Goal: Task Accomplishment & Management: Manage account settings

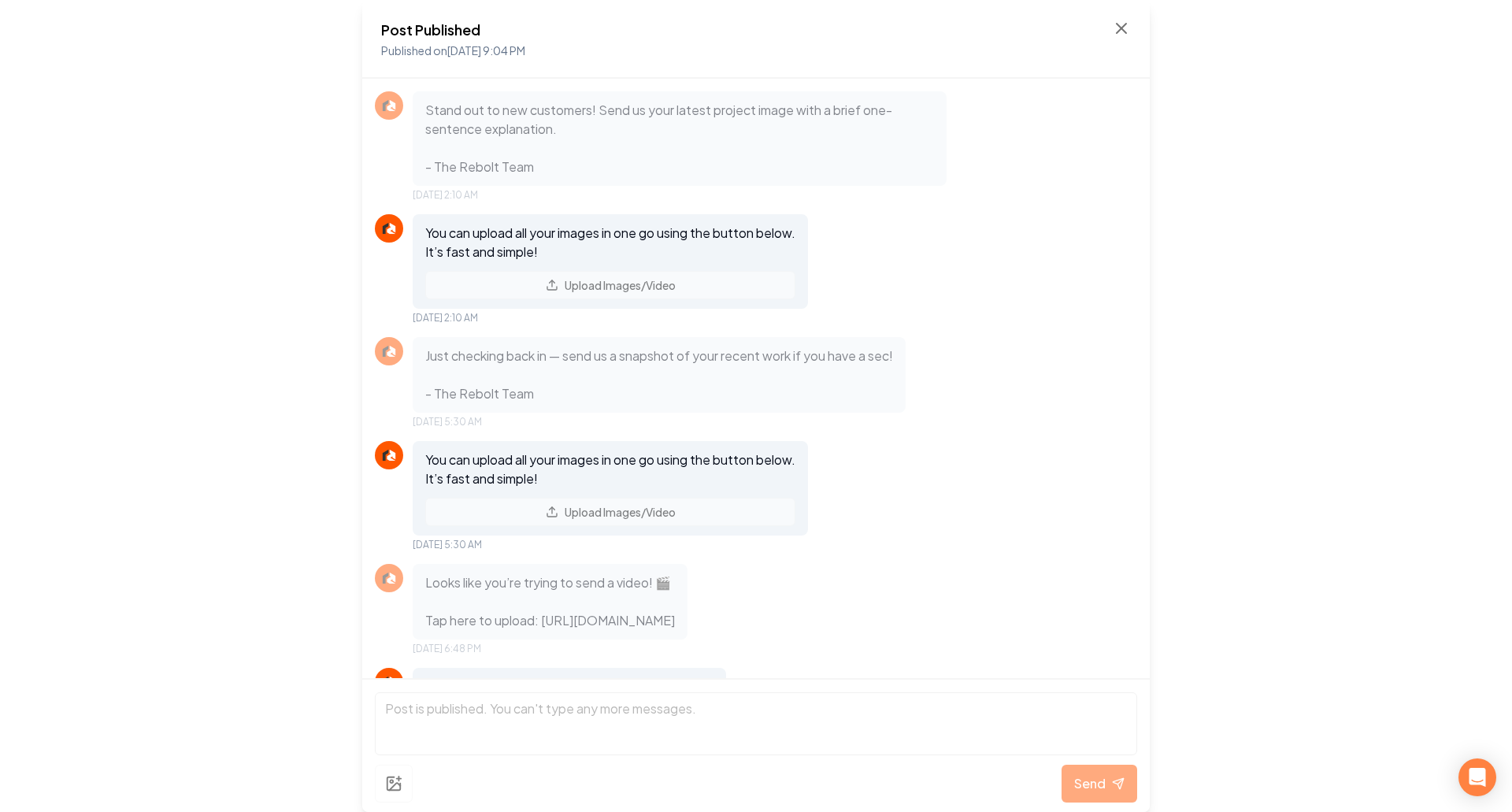
scroll to position [988, 0]
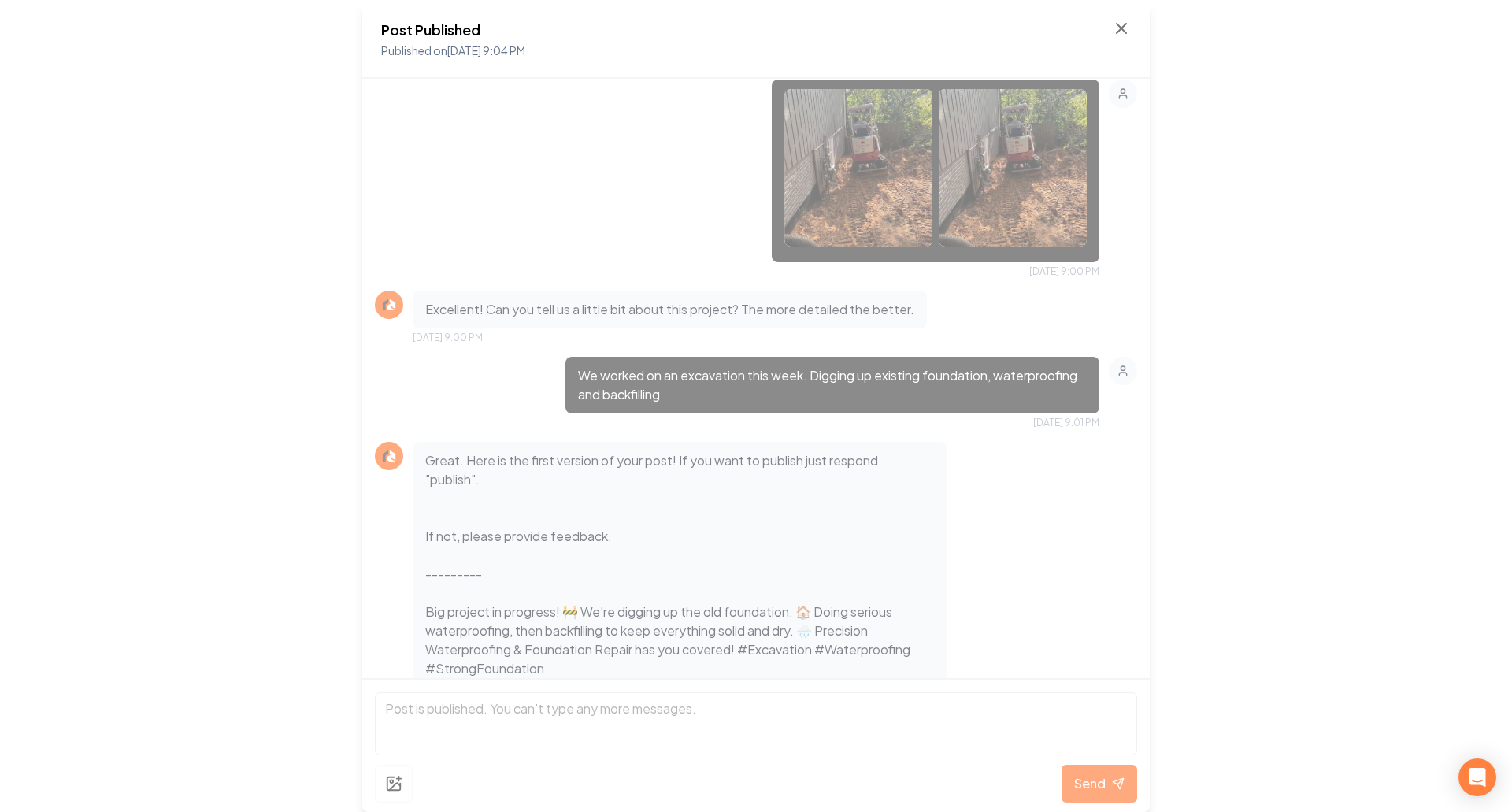
click at [211, 279] on div "Post Published Published on [DATE] 9:04 PM Stand out to new customers! Send us …" at bounding box center [756, 406] width 1512 height 812
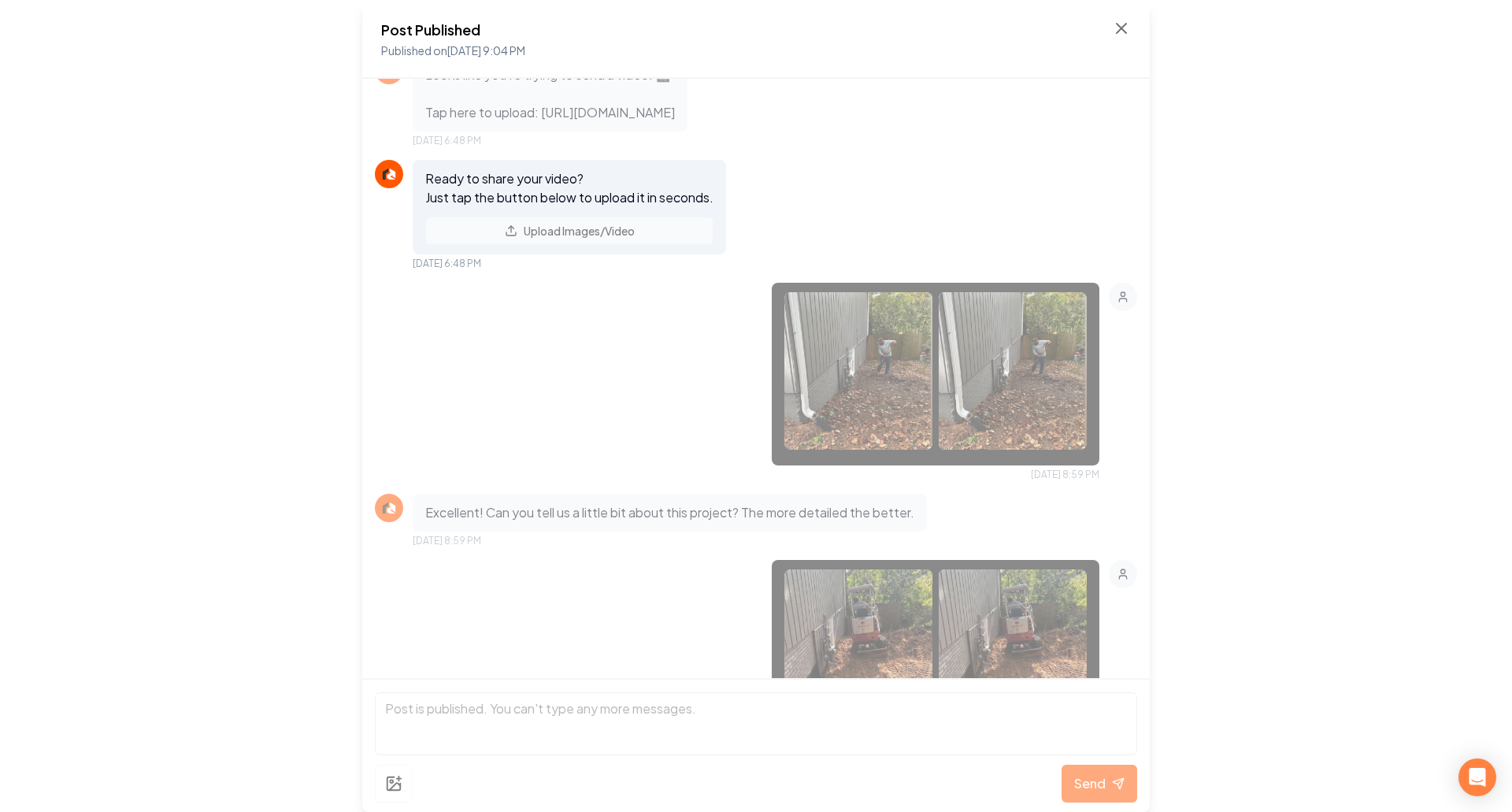
scroll to position [201, 0]
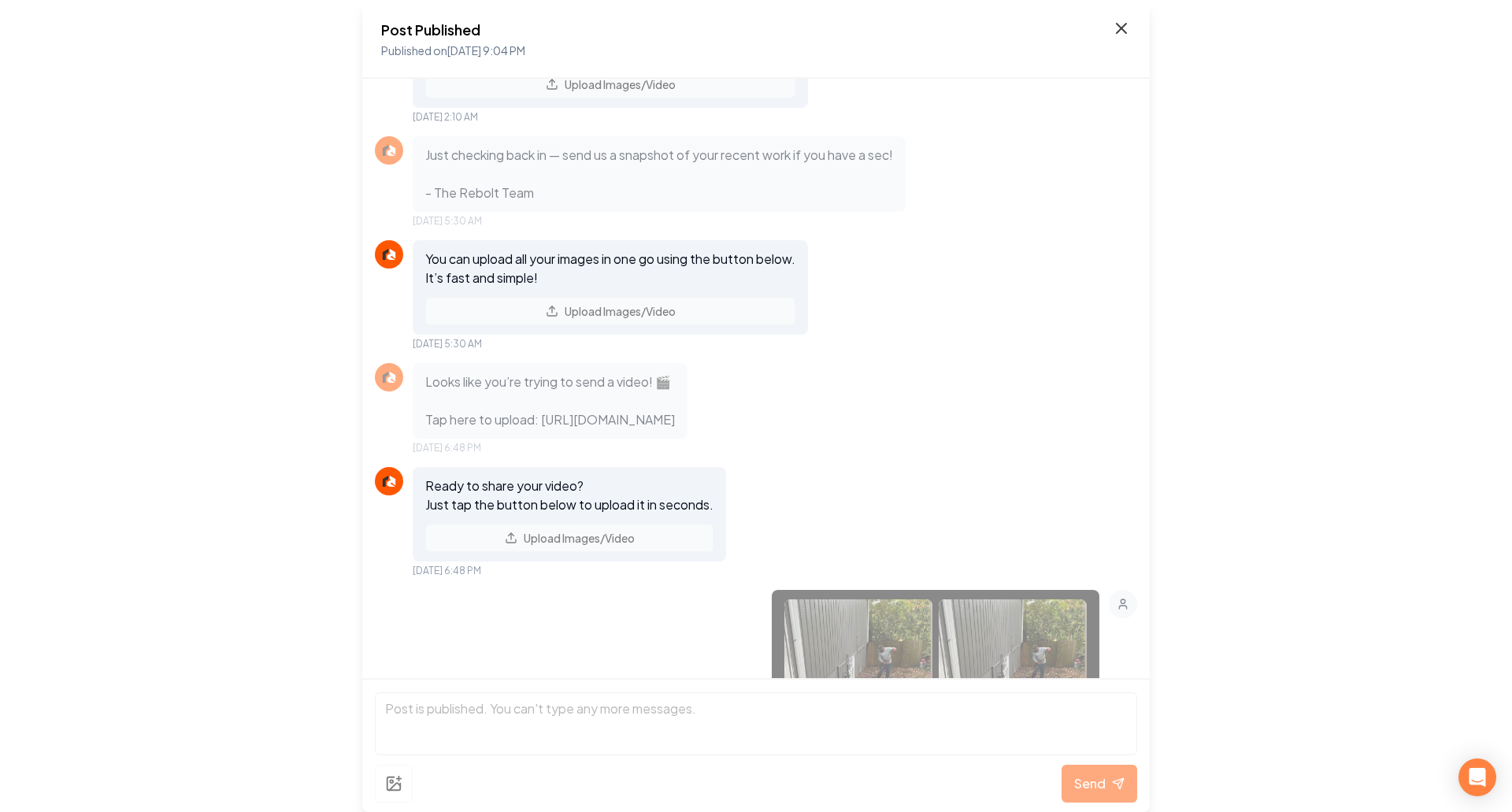
click at [1114, 32] on icon at bounding box center [1121, 28] width 19 height 19
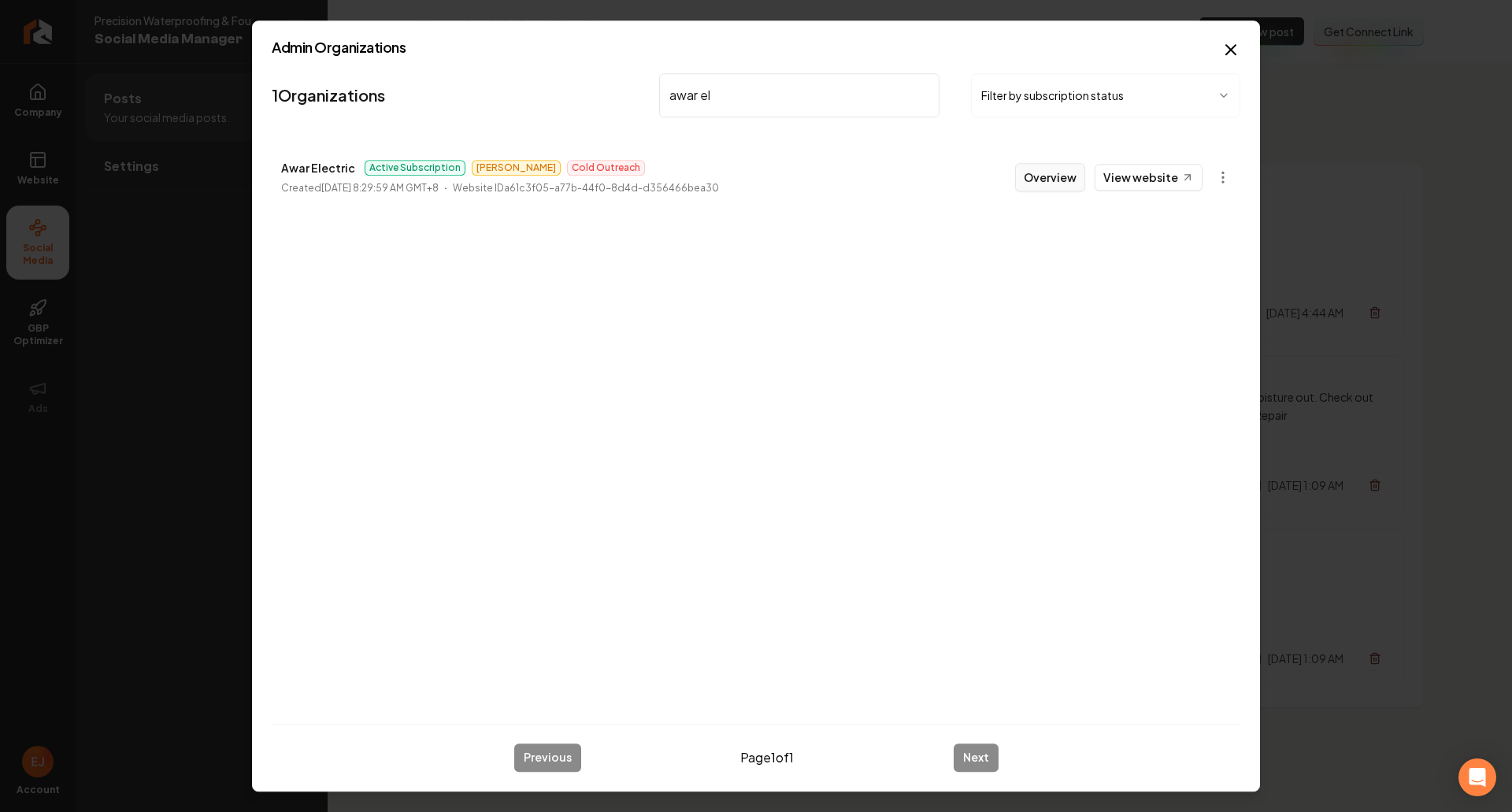
type input "awar el"
click at [1038, 183] on button "Overview" at bounding box center [1049, 177] width 70 height 28
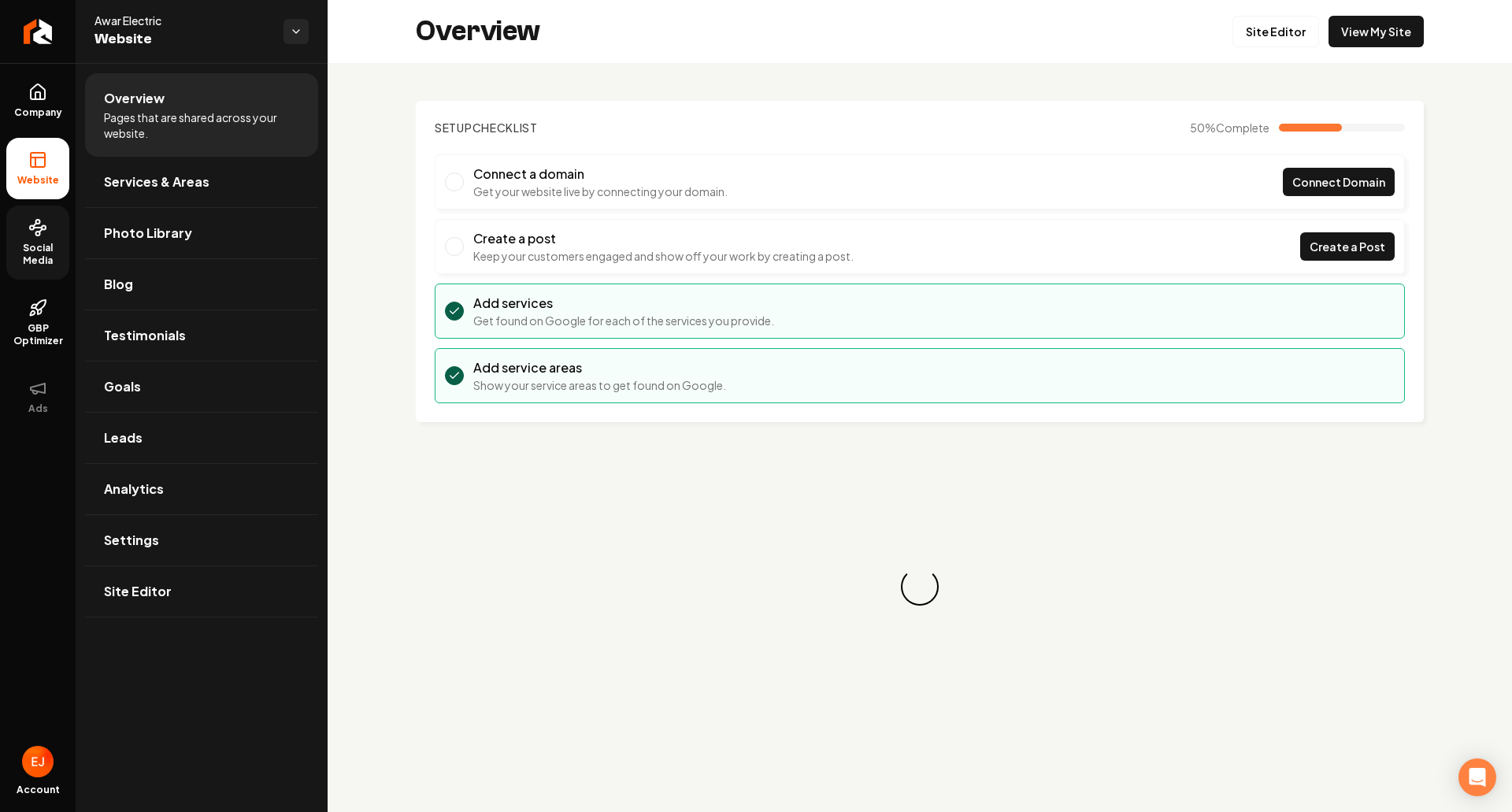
click at [46, 255] on span "Social Media" at bounding box center [37, 254] width 63 height 25
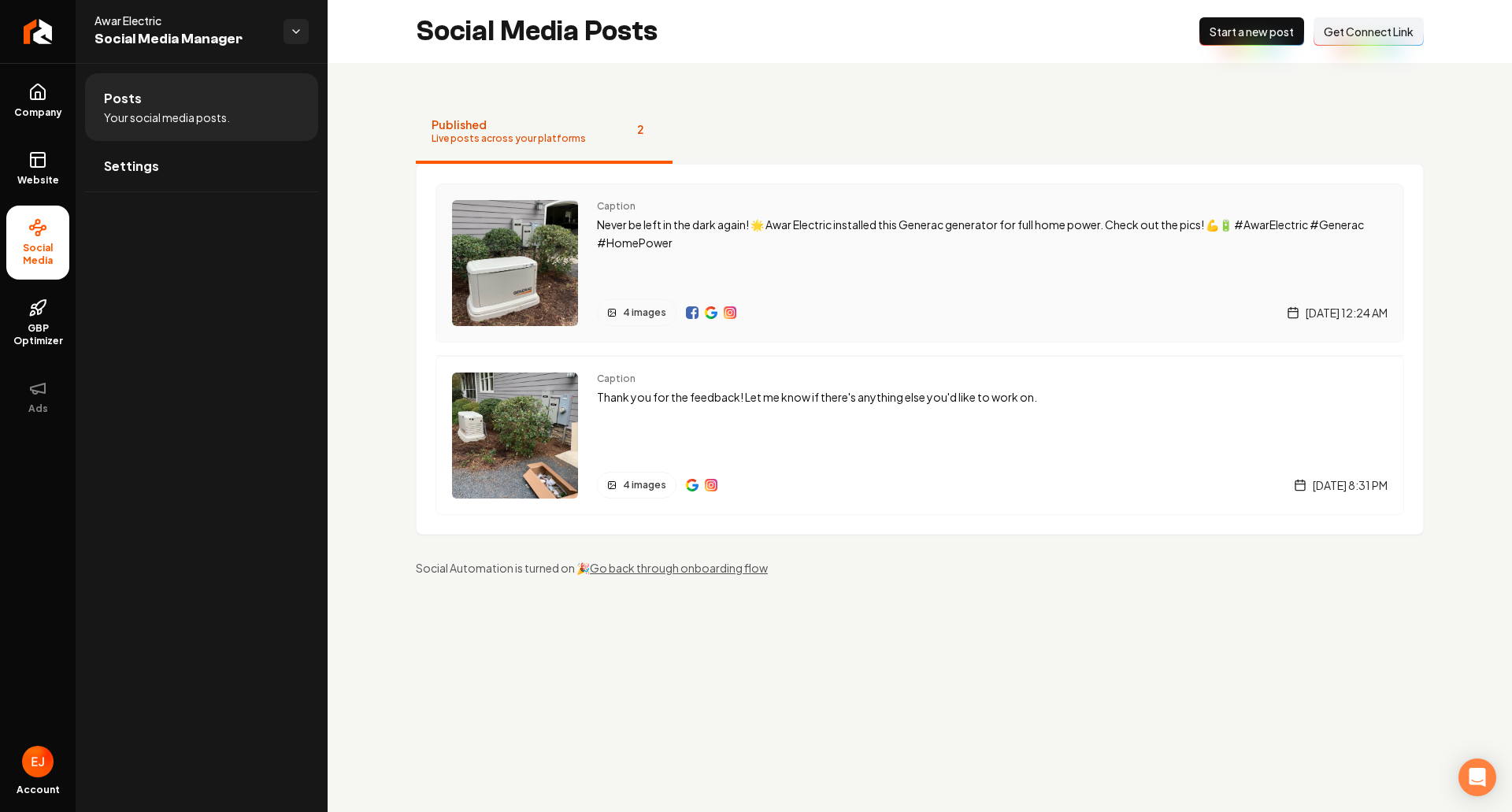
click at [917, 283] on div "Caption Never be left in the dark again! 🌟 Awar Electric installed this Generac…" at bounding box center [991, 262] width 791 height 126
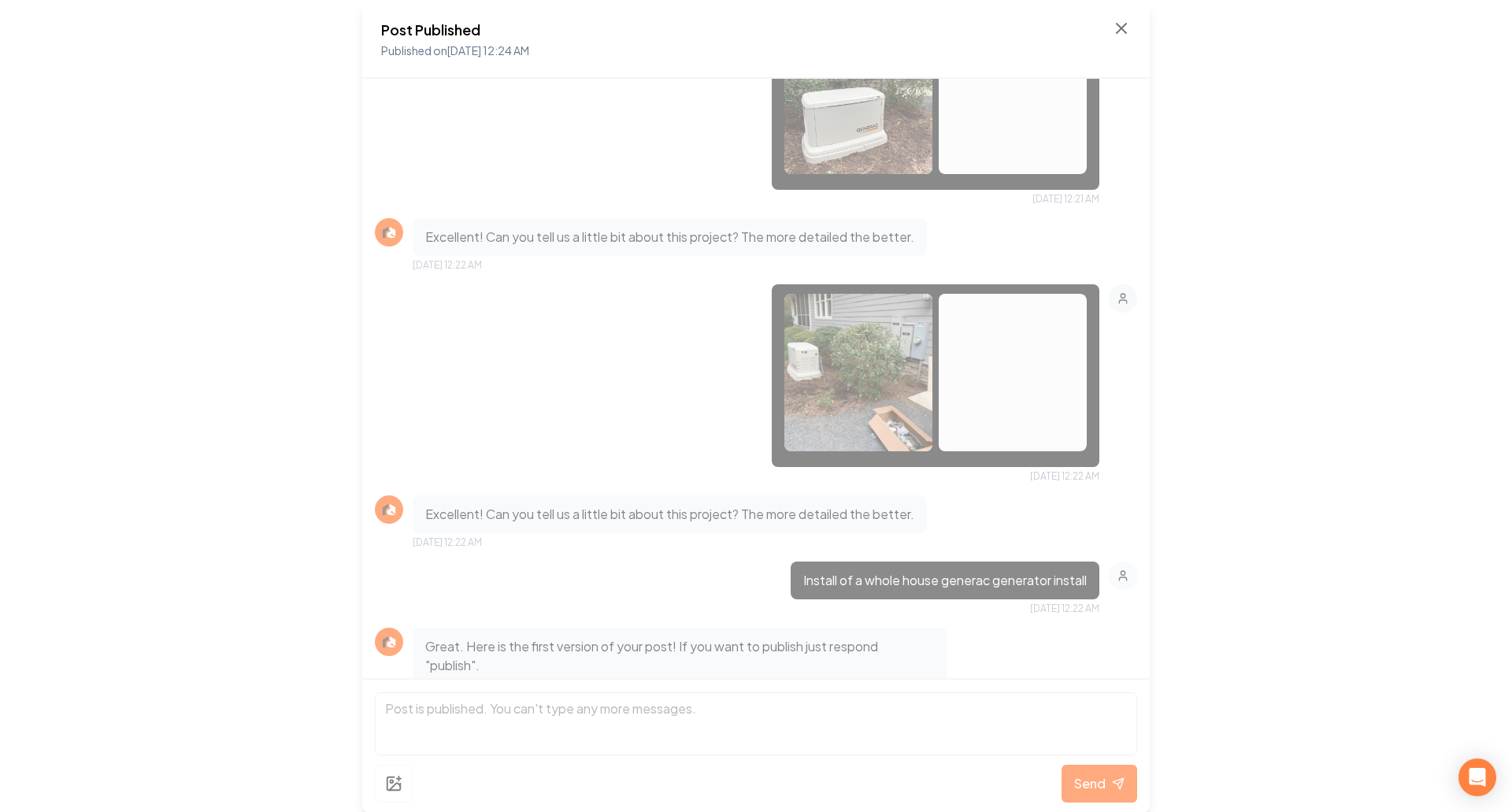
scroll to position [616, 0]
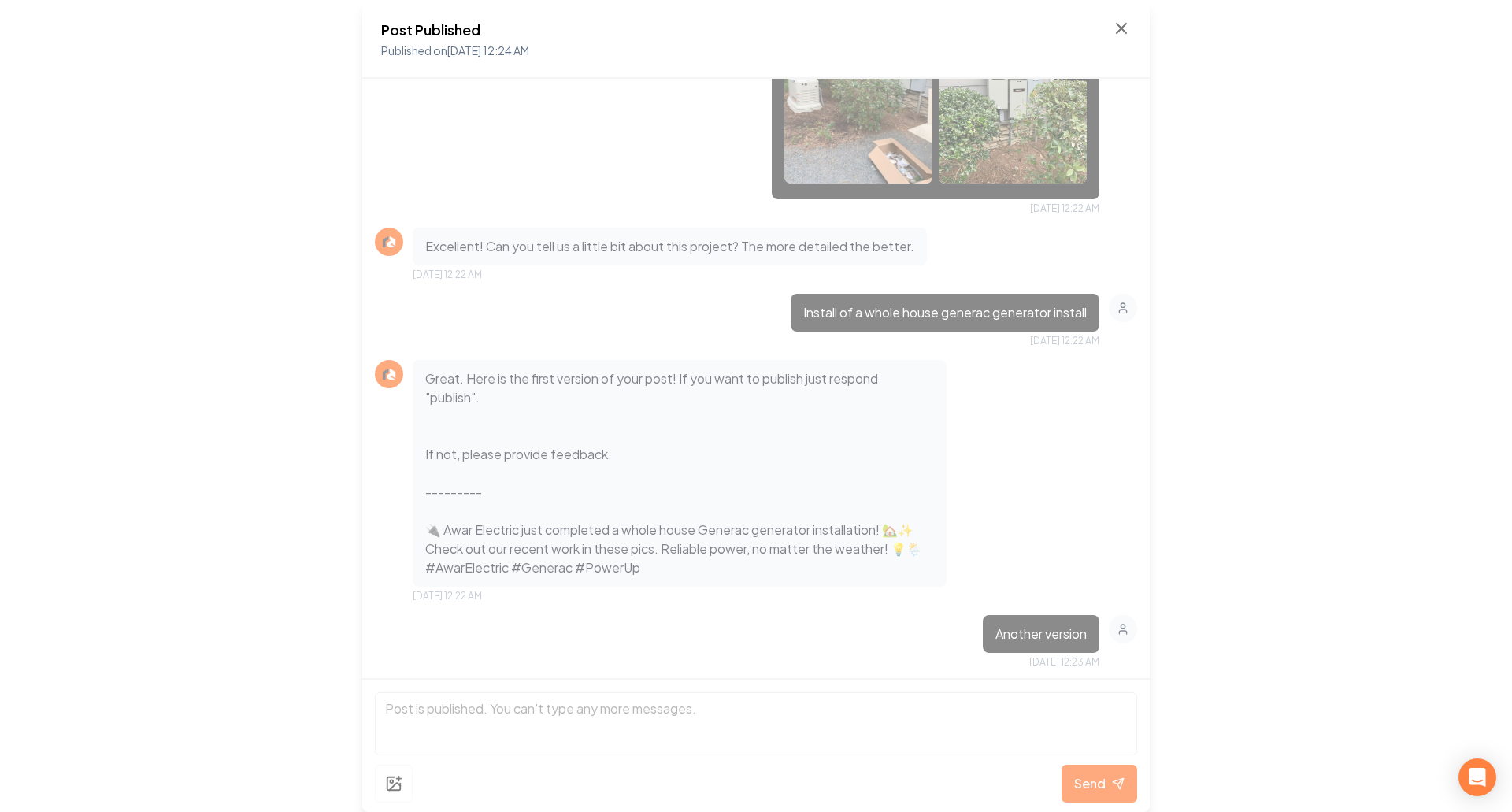
click at [247, 400] on div "Post Published Published on [DATE] 12:24 AM You can upload all your images in o…" at bounding box center [756, 406] width 1512 height 812
click at [1116, 33] on icon at bounding box center [1121, 28] width 9 height 9
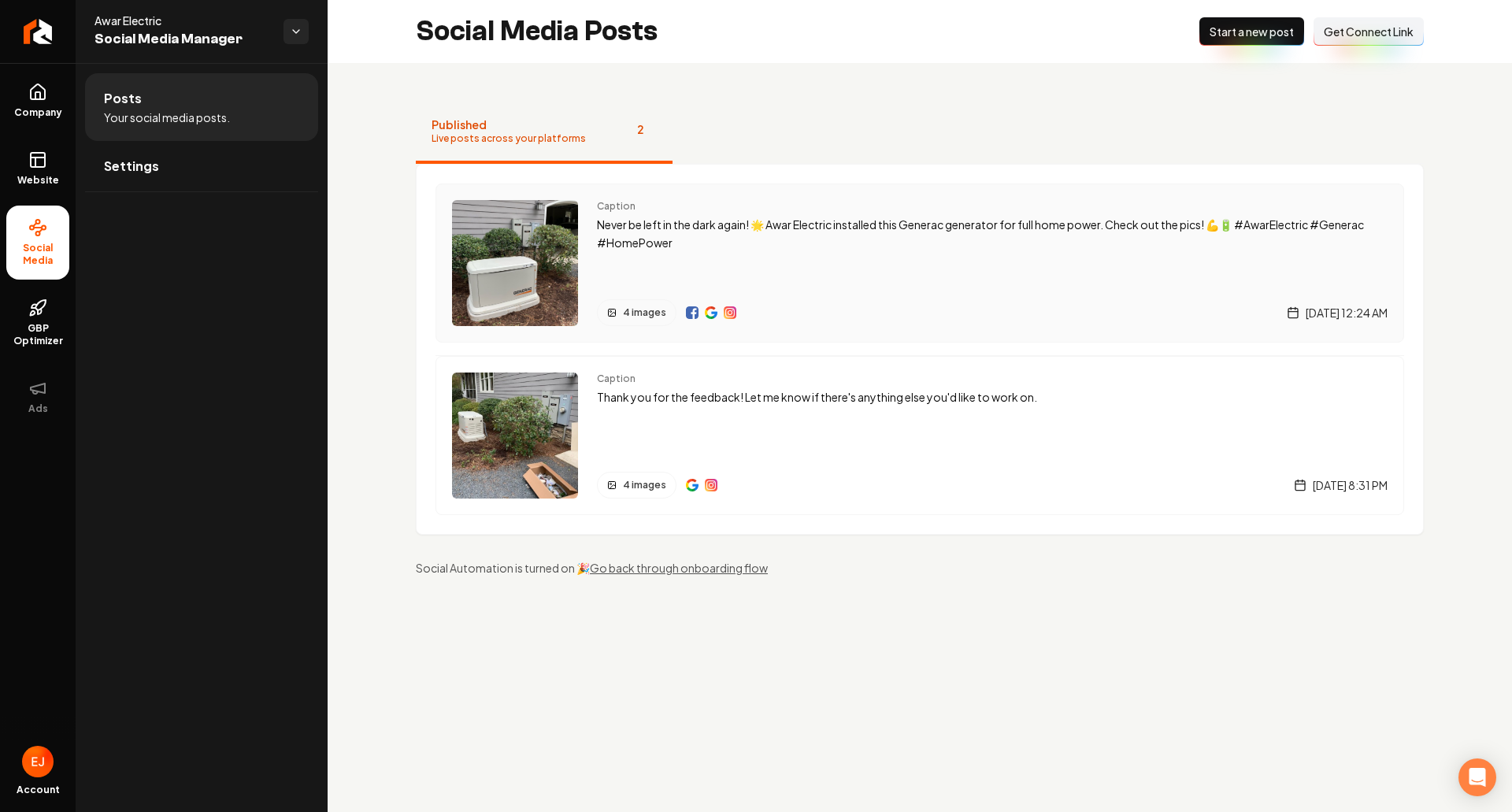
click at [686, 318] on link "Main content area" at bounding box center [692, 312] width 12 height 12
